Goal: Task Accomplishment & Management: Manage account settings

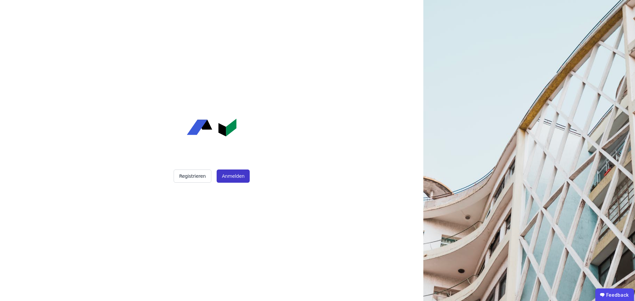
click at [228, 179] on button "Anmelden" at bounding box center [233, 176] width 33 height 13
click at [237, 174] on button "Anmelden" at bounding box center [233, 176] width 33 height 13
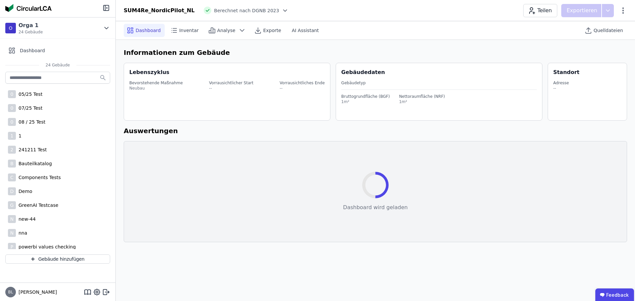
select select "*"
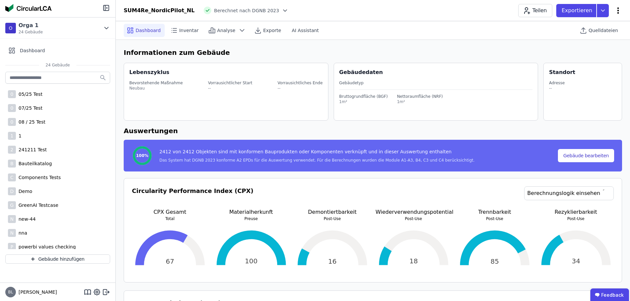
click at [614, 13] on icon at bounding box center [618, 11] width 8 height 8
click at [594, 25] on span "Gebäude bearbeiten" at bounding box center [587, 26] width 48 height 7
select select "*"
select select "**********"
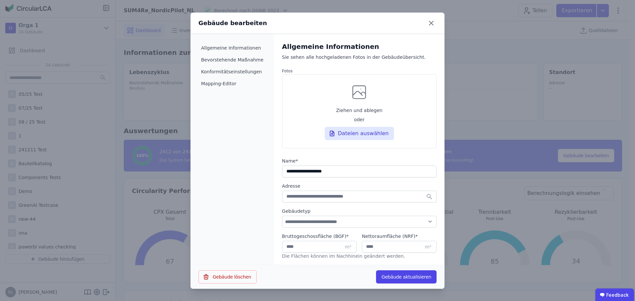
drag, startPoint x: 322, startPoint y: 173, endPoint x: 302, endPoint y: 174, distance: 19.9
click at [302, 174] on input "string" at bounding box center [359, 172] width 154 height 12
click at [303, 171] on input "string" at bounding box center [359, 172] width 154 height 12
drag, startPoint x: 314, startPoint y: 171, endPoint x: 300, endPoint y: 171, distance: 13.9
click at [300, 171] on input "string" at bounding box center [359, 172] width 154 height 12
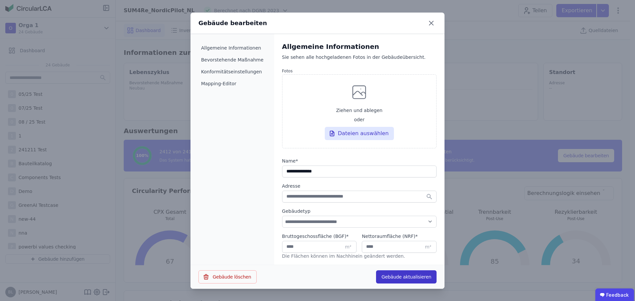
type input "**********"
click at [403, 277] on button "Gebäude aktualisieren" at bounding box center [406, 276] width 60 height 13
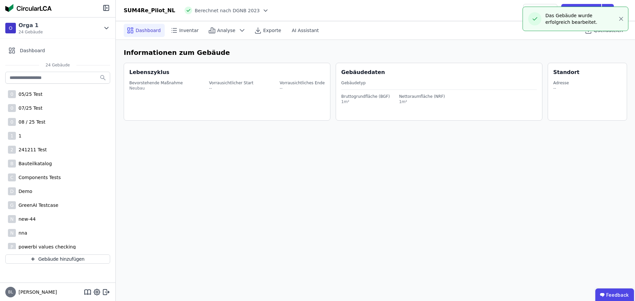
select select "*"
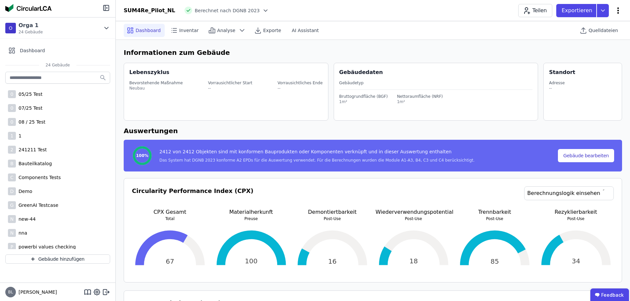
click at [620, 10] on icon at bounding box center [618, 11] width 8 height 8
click at [583, 26] on span "Gebäude bearbeiten" at bounding box center [587, 26] width 48 height 7
select select "*"
select select "**********"
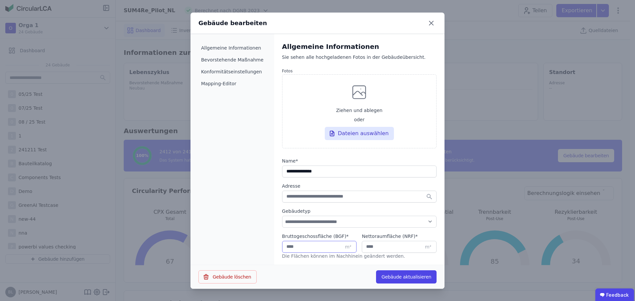
drag, startPoint x: 306, startPoint y: 246, endPoint x: 255, endPoint y: 246, distance: 51.2
click at [255, 246] on div "**********" at bounding box center [317, 150] width 254 height 232
click at [374, 248] on input "*" at bounding box center [399, 247] width 75 height 12
click at [295, 250] on input "****" at bounding box center [319, 247] width 75 height 12
type input "****"
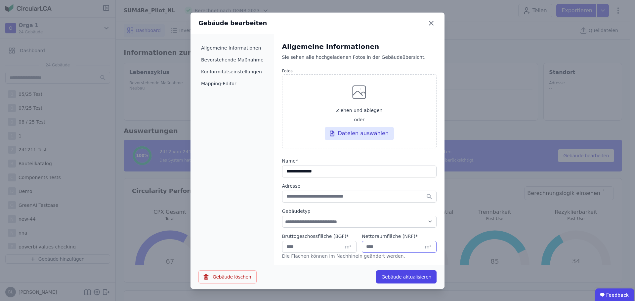
drag, startPoint x: 364, startPoint y: 245, endPoint x: 340, endPoint y: 246, distance: 24.5
click at [340, 246] on div "Bruttogeschossfläche (BGF) * **** m² Nettoraumfläche (NRF) * * m²" at bounding box center [359, 245] width 154 height 25
type input "****"
click at [406, 278] on button "Gebäude aktualisieren" at bounding box center [406, 276] width 60 height 13
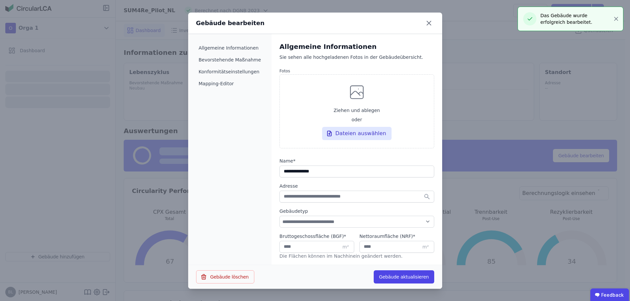
select select "*"
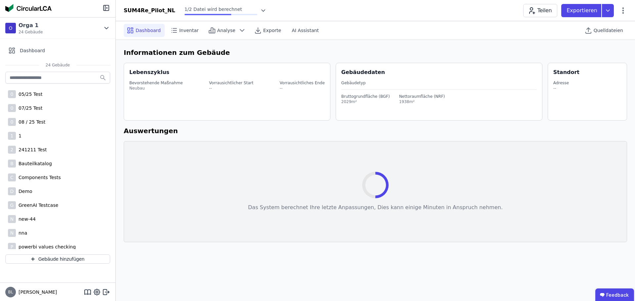
select select "*"
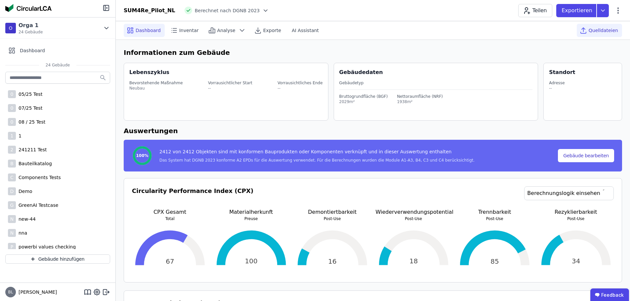
click at [607, 31] on span "Quelldateien" at bounding box center [602, 30] width 29 height 7
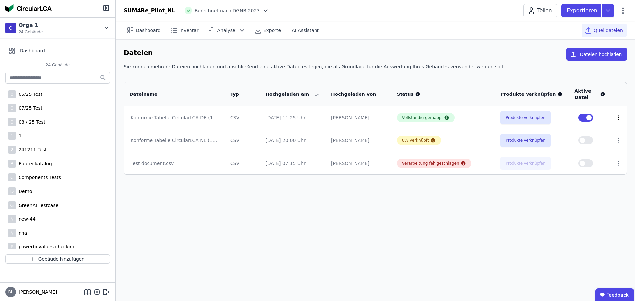
click at [618, 119] on icon at bounding box center [618, 118] width 1 height 4
click at [594, 108] on link "Herunterladen" at bounding box center [584, 105] width 66 height 11
click at [390, 233] on div "Dashboard Inventar Analyse Exporte AI Assistant Quelldateien Dateien Dateien ho…" at bounding box center [375, 161] width 519 height 280
click at [596, 56] on button "Dateien hochladen" at bounding box center [596, 54] width 61 height 13
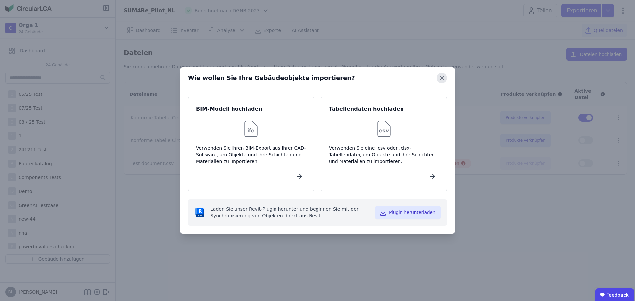
click at [439, 79] on icon at bounding box center [441, 78] width 11 height 11
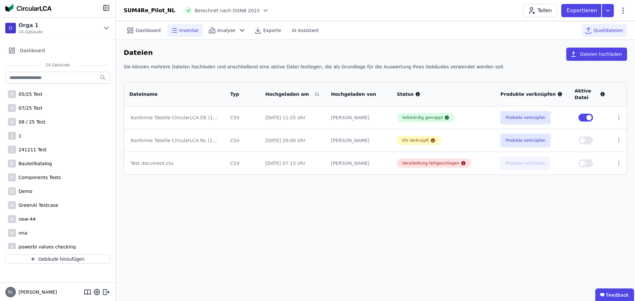
click at [189, 32] on span "Inventar" at bounding box center [189, 30] width 20 height 7
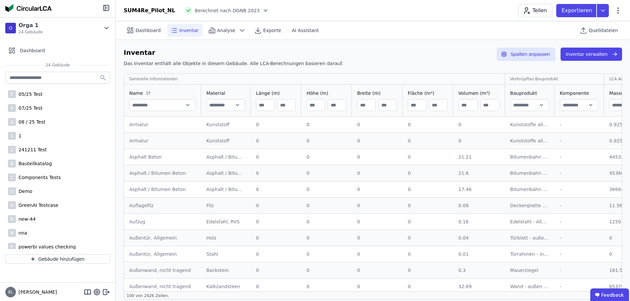
drag, startPoint x: 521, startPoint y: 95, endPoint x: 287, endPoint y: 87, distance: 233.9
click at [543, 57] on button "Spalten anpassen" at bounding box center [526, 54] width 59 height 13
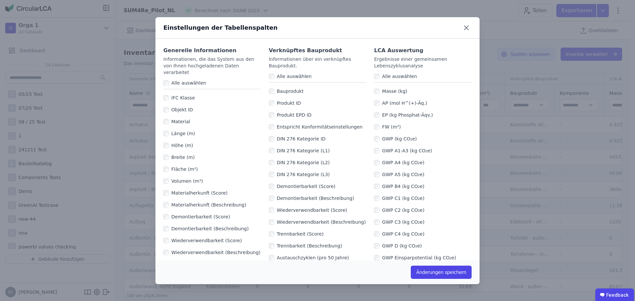
click at [374, 135] on div "GWP (kg CO₂e)" at bounding box center [423, 139] width 98 height 12
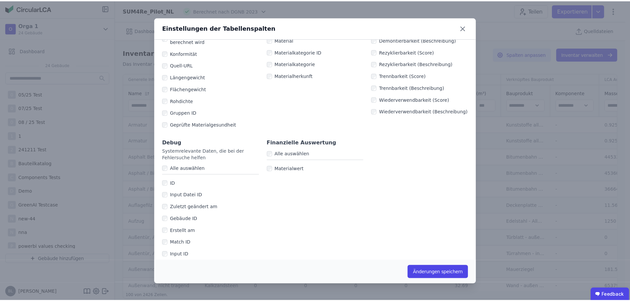
scroll to position [487, 0]
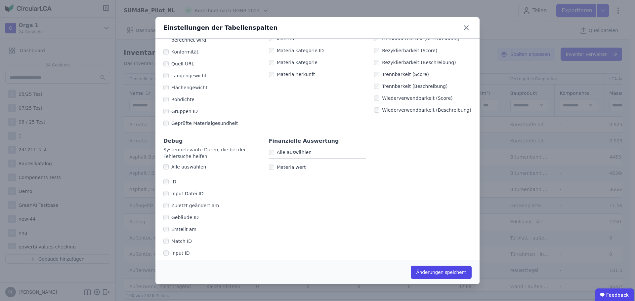
click at [274, 164] on label "Materialwert" at bounding box center [290, 167] width 32 height 7
click at [439, 271] on button "Änderungen speichern" at bounding box center [441, 272] width 61 height 13
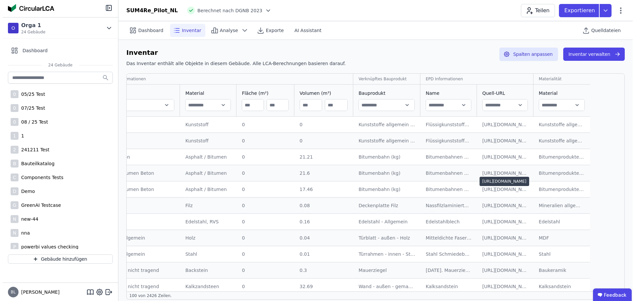
scroll to position [0, 0]
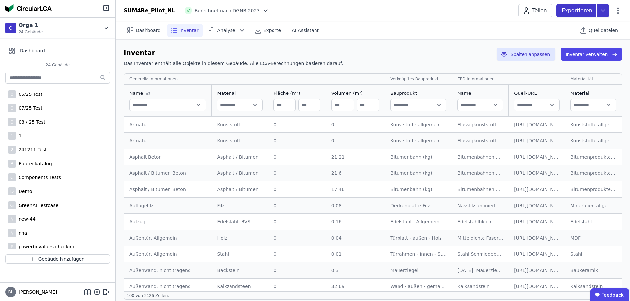
click at [608, 9] on icon at bounding box center [603, 10] width 12 height 13
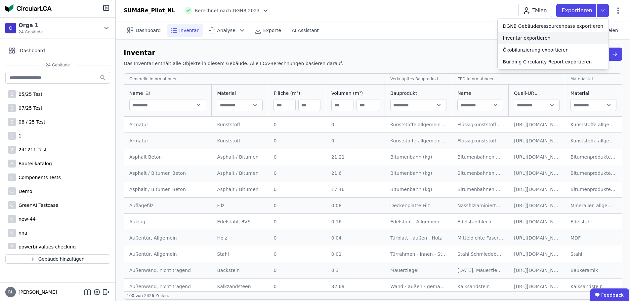
click at [550, 38] on div "Inventar exportieren" at bounding box center [527, 38] width 48 height 7
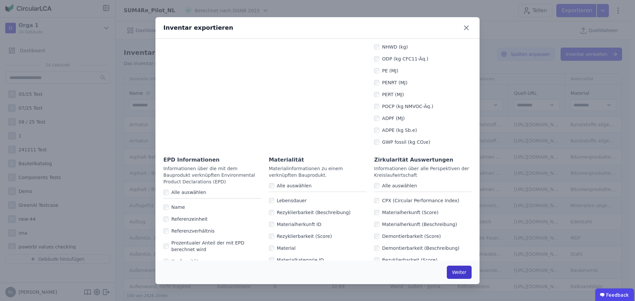
scroll to position [397, 0]
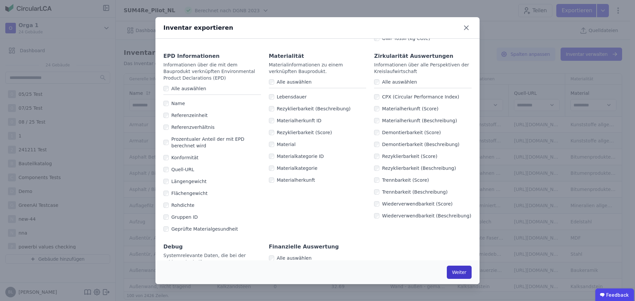
click at [463, 275] on button "Weiter" at bounding box center [459, 272] width 25 height 13
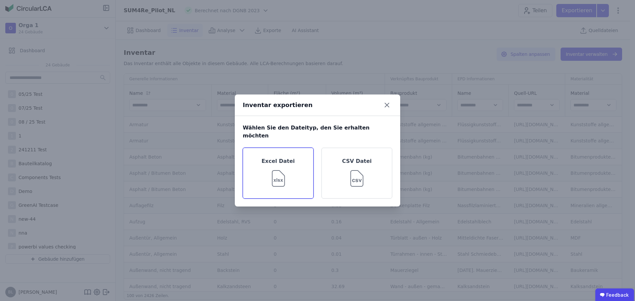
click at [293, 156] on div "Excel Datei" at bounding box center [278, 173] width 71 height 51
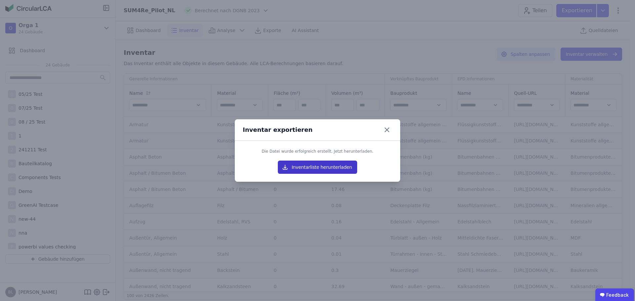
click at [319, 171] on button "Inventarliste herunterladen" at bounding box center [317, 167] width 79 height 13
drag, startPoint x: 386, startPoint y: 129, endPoint x: 333, endPoint y: 171, distance: 67.1
click at [386, 129] on icon at bounding box center [387, 130] width 4 height 4
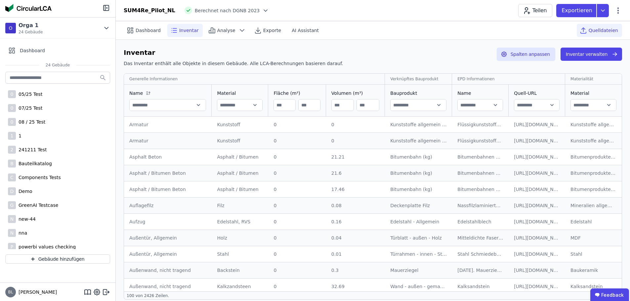
click at [591, 35] on div "Quelldateien" at bounding box center [599, 30] width 45 height 13
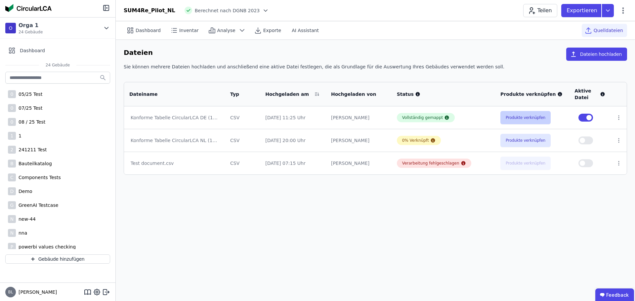
click at [521, 114] on button "Produkte verknüpfen" at bounding box center [525, 117] width 50 height 13
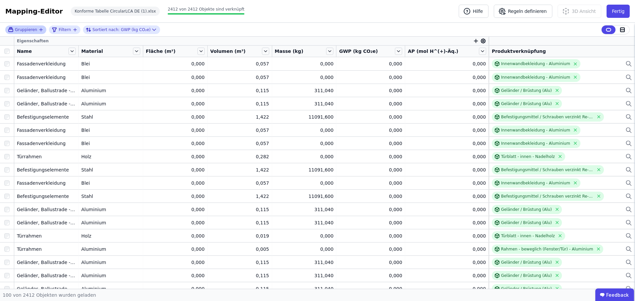
click at [40, 30] on icon "button" at bounding box center [41, 30] width 3 height 0
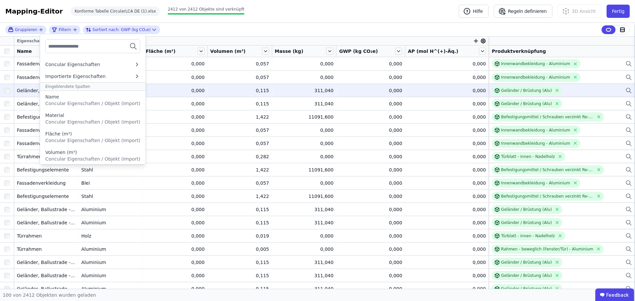
click at [71, 101] on span "Concular Eigenschaften / Objekt (Import)" at bounding box center [92, 103] width 95 height 5
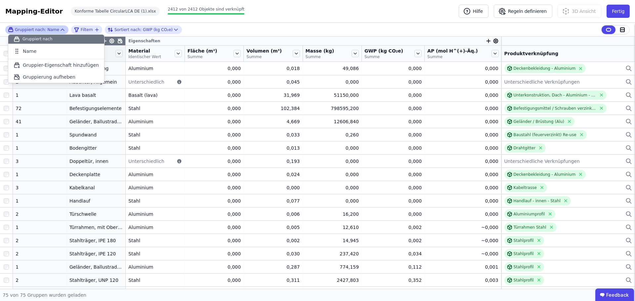
click at [53, 29] on div "Gruppiert nach: Name" at bounding box center [33, 30] width 51 height 6
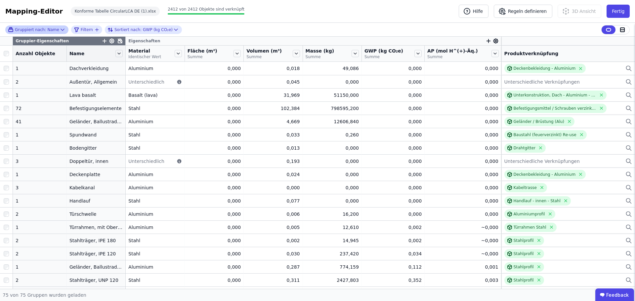
click at [60, 31] on icon at bounding box center [62, 29] width 7 height 7
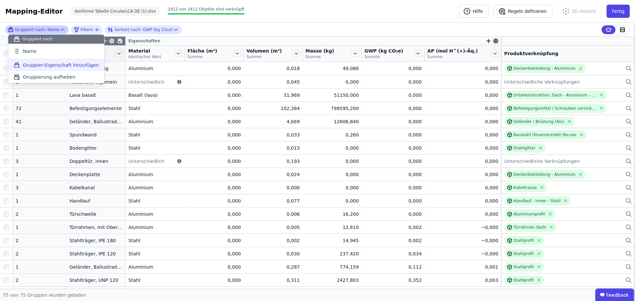
click at [58, 64] on span "Gruppier-Eigenschaft hinzufügen" at bounding box center [61, 65] width 76 height 7
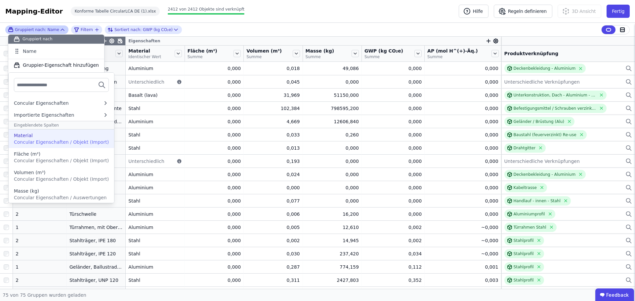
click at [66, 141] on span "Concular Eigenschaften / Objekt (Import)" at bounding box center [61, 142] width 95 height 5
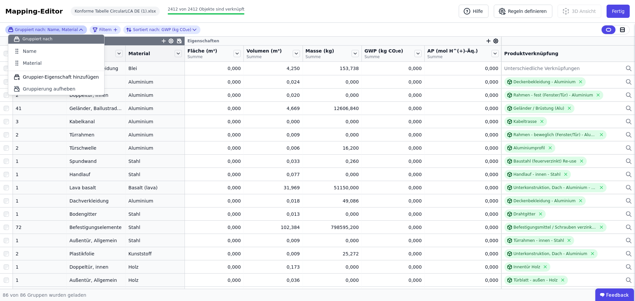
click at [262, 28] on div "Gruppiert nach: Name, Material Gruppiert nach Name Material To pick up a dragga…" at bounding box center [317, 30] width 635 height 14
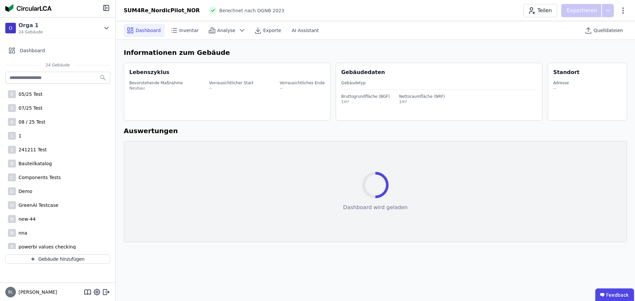
select select "*"
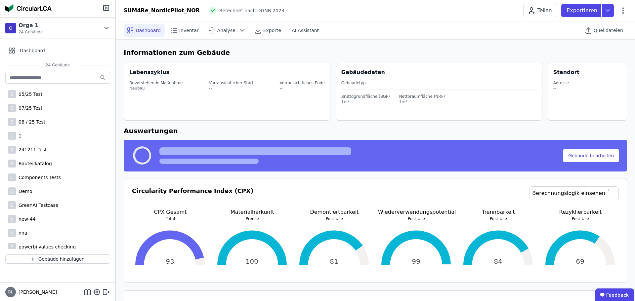
select select "*"
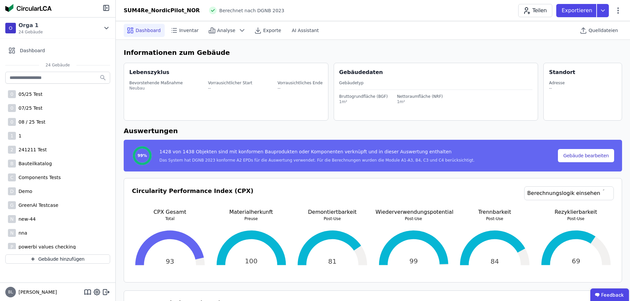
click at [621, 6] on div "Teilen Exportieren" at bounding box center [570, 10] width 104 height 13
click at [618, 9] on icon at bounding box center [618, 11] width 8 height 8
click at [585, 27] on span "Gebäude bearbeiten" at bounding box center [587, 26] width 48 height 7
select select "*"
select select "**********"
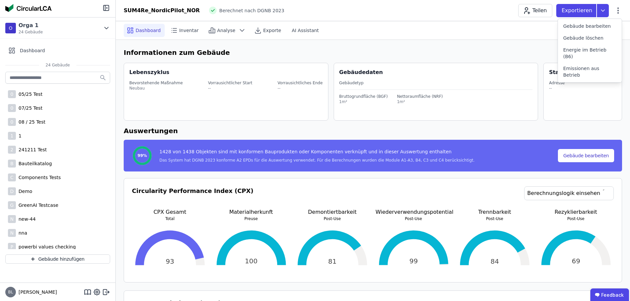
select select "**********"
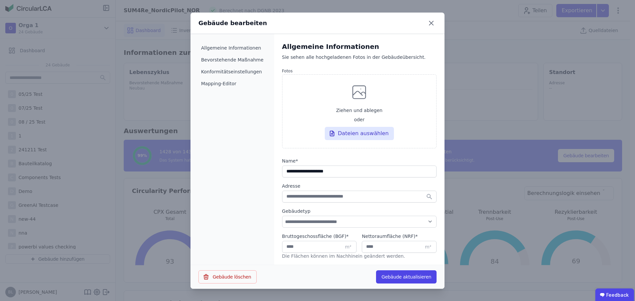
click at [313, 173] on input "string" at bounding box center [359, 172] width 154 height 12
type input "**********"
click at [391, 274] on button "Gebäude aktualisieren" at bounding box center [406, 276] width 60 height 13
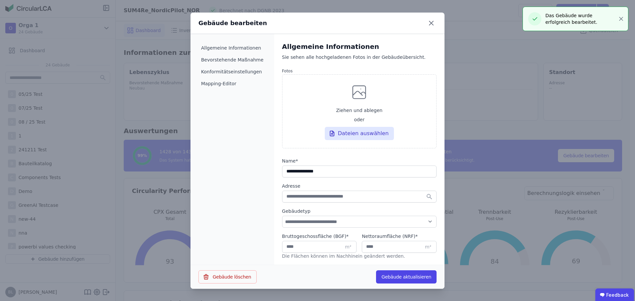
select select "*"
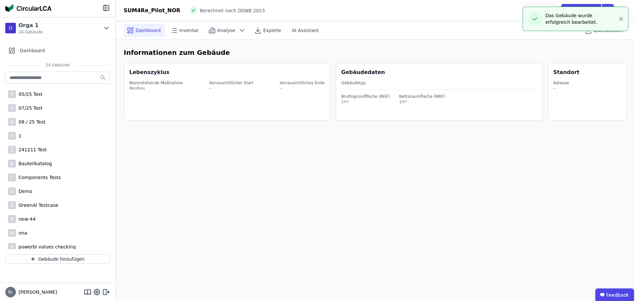
select select "*"
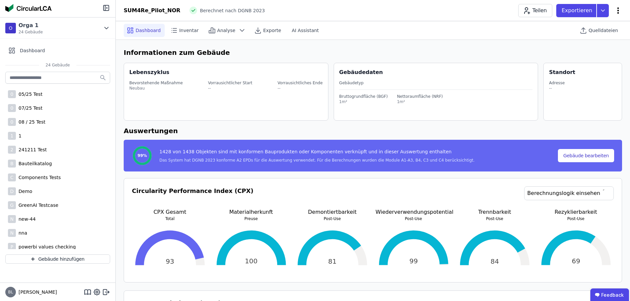
click at [618, 11] on icon at bounding box center [618, 10] width 2 height 6
click at [593, 25] on span "Gebäude bearbeiten" at bounding box center [587, 26] width 48 height 7
select select "*"
select select "**********"
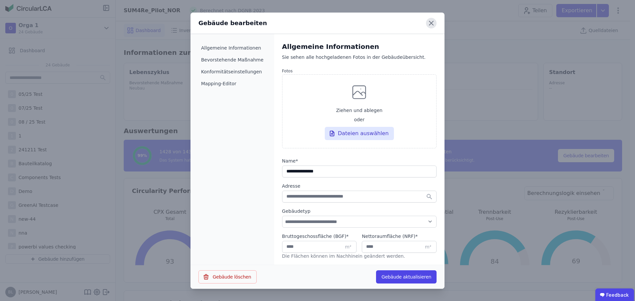
click at [432, 22] on icon at bounding box center [431, 23] width 11 height 11
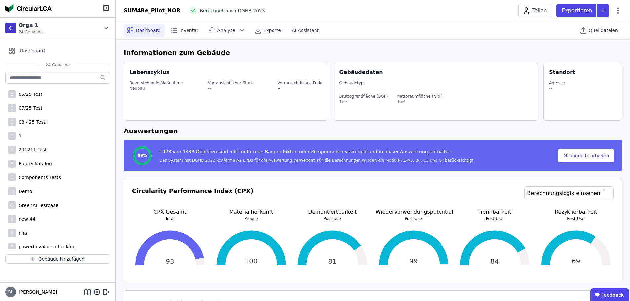
click at [410, 21] on div "Dashboard Inventar Analyse Exporte AI Assistant Quelldateien" at bounding box center [373, 30] width 498 height 18
click at [382, 13] on div "SUM4Re_Pilot_NOR Berechnet nach DGNB 2023 Teilen Exportieren" at bounding box center [373, 10] width 514 height 13
click at [334, 53] on h6 "Informationen zum Gebäude" at bounding box center [373, 53] width 498 height 10
click at [371, 7] on div "SUM4Re_Pilot_NOR Berechnet nach DGNB 2023 Teilen Exportieren" at bounding box center [373, 10] width 514 height 13
